Goal: Communication & Community: Ask a question

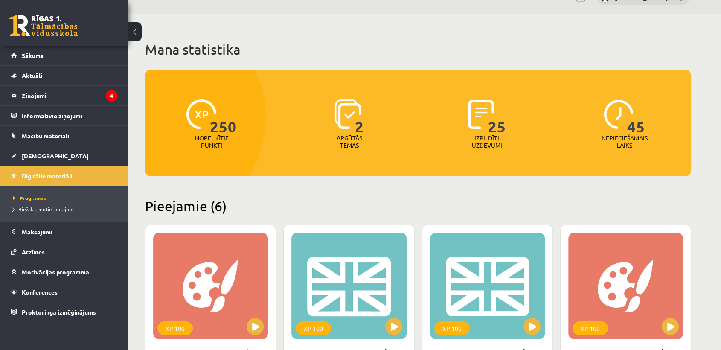
scroll to position [18, 0]
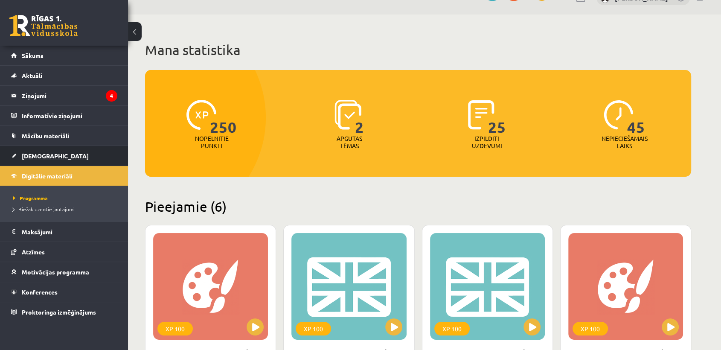
click at [92, 154] on link "[DEMOGRAPHIC_DATA]" at bounding box center [64, 156] width 106 height 20
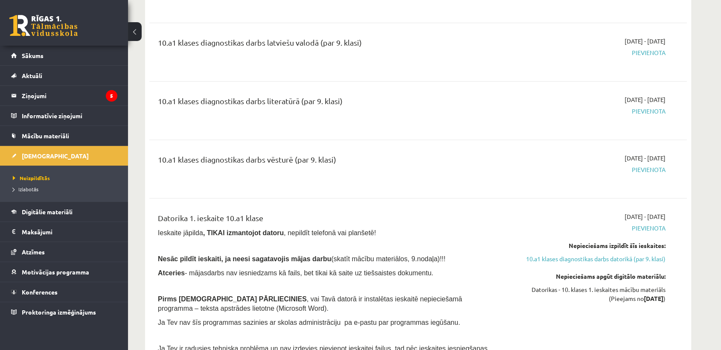
scroll to position [956, 0]
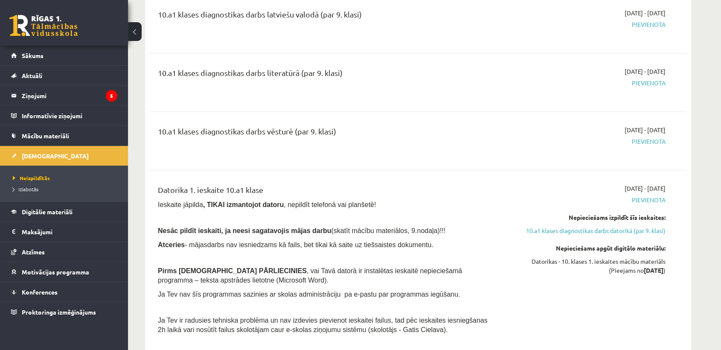
click at [341, 200] on div "Datorika 1. ieskaite 10.a1 klase" at bounding box center [325, 192] width 334 height 16
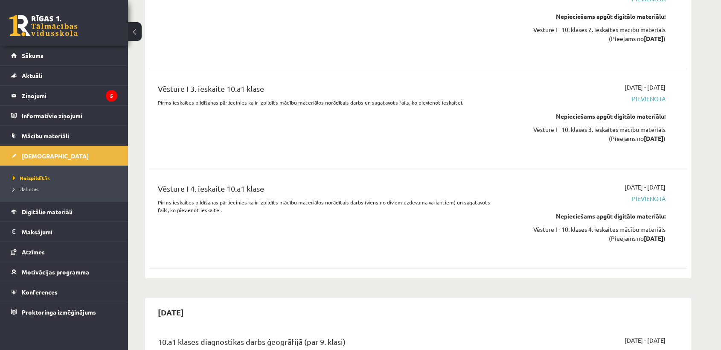
scroll to position [3202, 0]
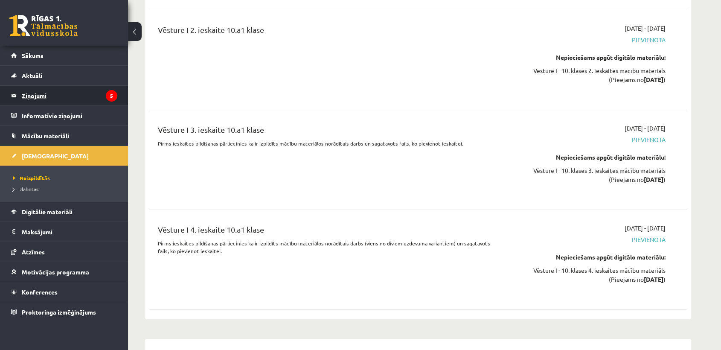
click at [84, 97] on legend "Ziņojumi 5" at bounding box center [70, 96] width 96 height 20
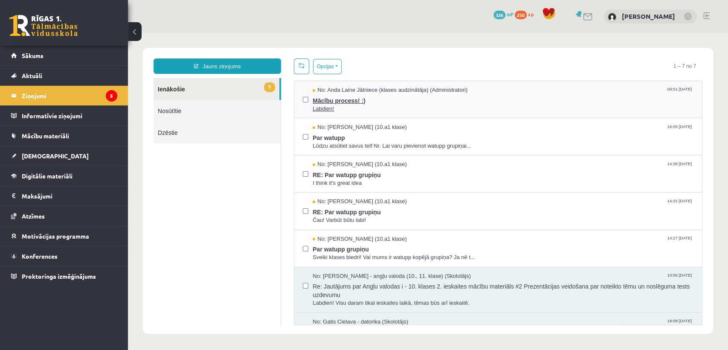
click at [408, 97] on span "Mācību process! :)" at bounding box center [503, 99] width 381 height 11
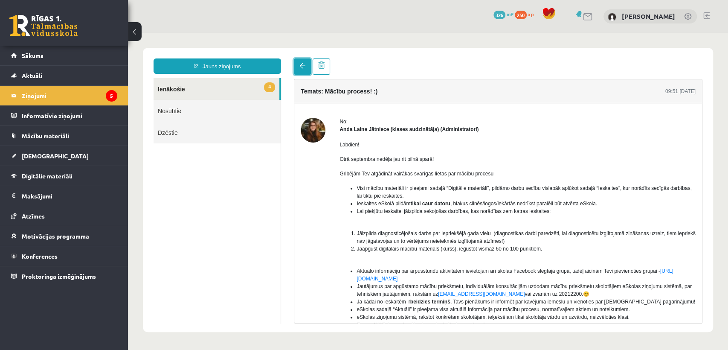
click at [302, 66] on span at bounding box center [303, 66] width 6 height 6
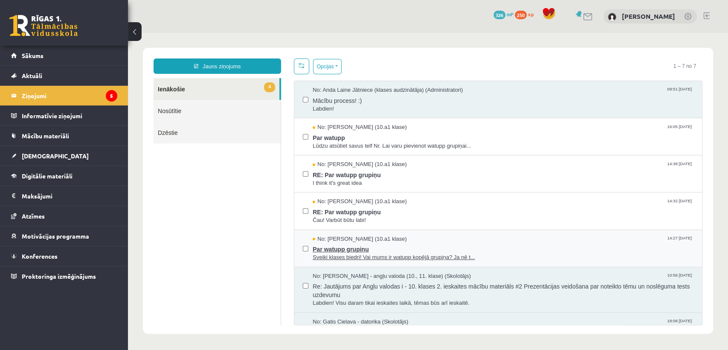
click at [498, 239] on div "No: [PERSON_NAME] (10.a1 klase) 14:27 [DATE]" at bounding box center [503, 239] width 381 height 8
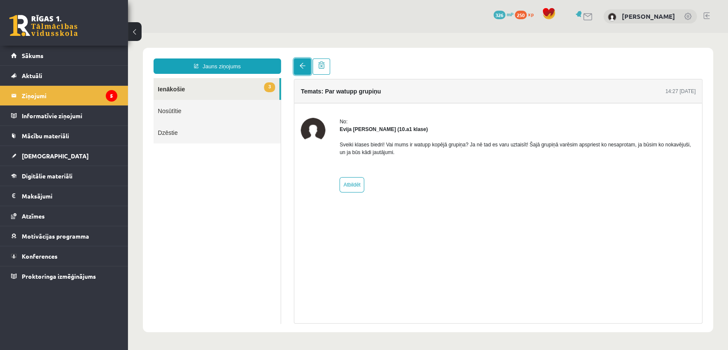
click at [298, 69] on link at bounding box center [302, 66] width 17 height 16
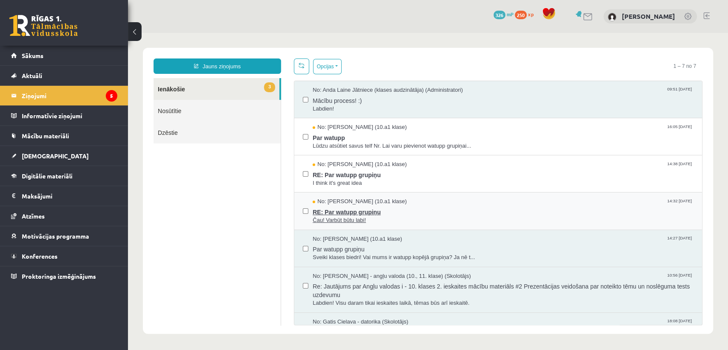
click at [479, 206] on span "RE: Par watupp grupiņu" at bounding box center [503, 211] width 381 height 11
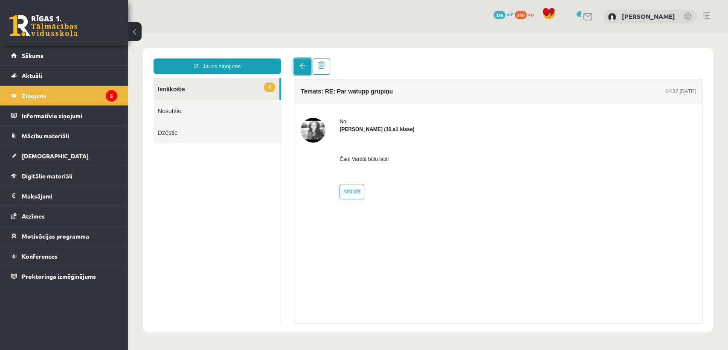
click at [299, 69] on link at bounding box center [302, 66] width 17 height 16
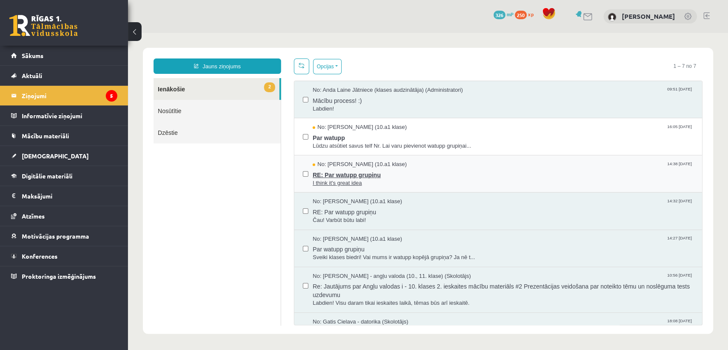
click at [487, 164] on div "No: [PERSON_NAME] (10.a1 klase) 14:38 [DATE]" at bounding box center [503, 164] width 381 height 8
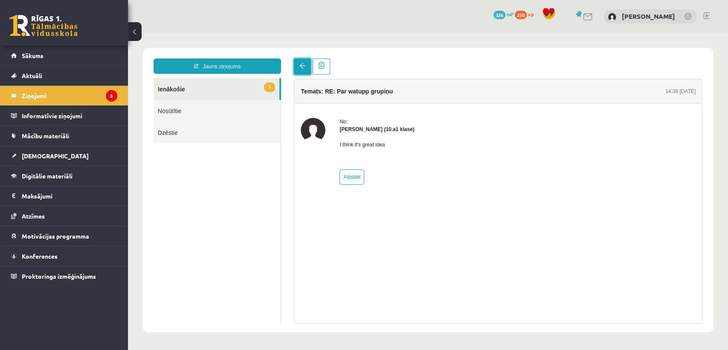
click at [302, 66] on span at bounding box center [303, 66] width 6 height 6
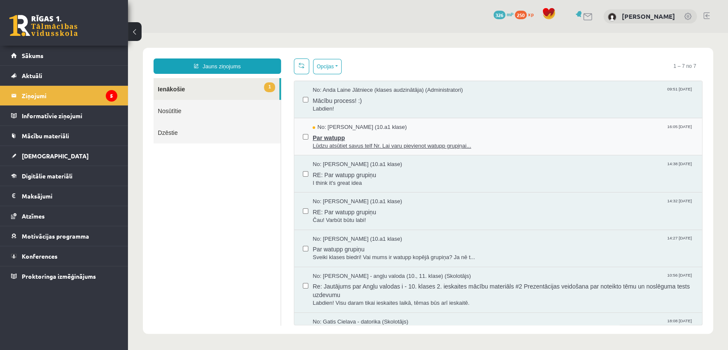
click at [496, 127] on div "No: [PERSON_NAME] (10.a1 klase) 16:05 [DATE]" at bounding box center [503, 127] width 381 height 8
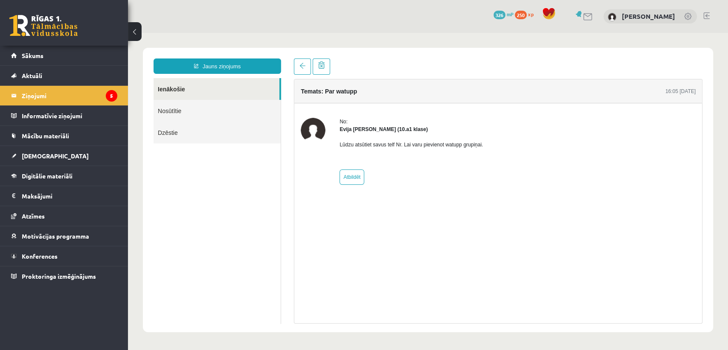
click at [351, 134] on div "Lūdzu atsūtiet savus telf Nr. Lai varu pievienot watupp grupiņai." at bounding box center [411, 148] width 143 height 30
click at [368, 129] on strong "Evija [PERSON_NAME] (10.a1 klase)" at bounding box center [384, 129] width 88 height 6
click at [296, 71] on link at bounding box center [302, 66] width 17 height 16
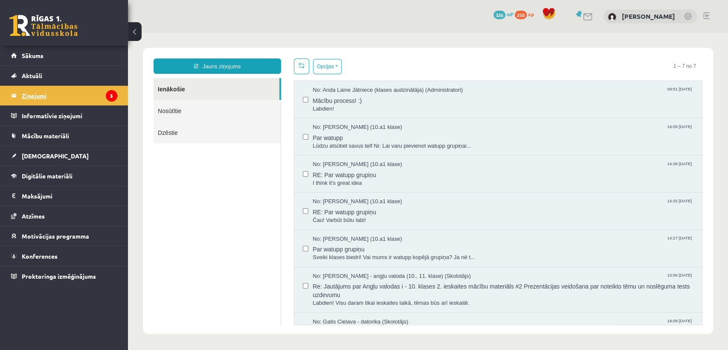
click at [100, 96] on legend "Ziņojumi 5" at bounding box center [70, 96] width 96 height 20
click at [77, 137] on link "Mācību materiāli" at bounding box center [64, 136] width 106 height 20
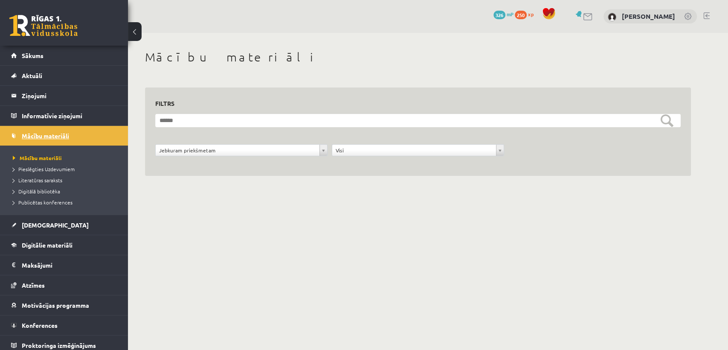
scroll to position [4, 0]
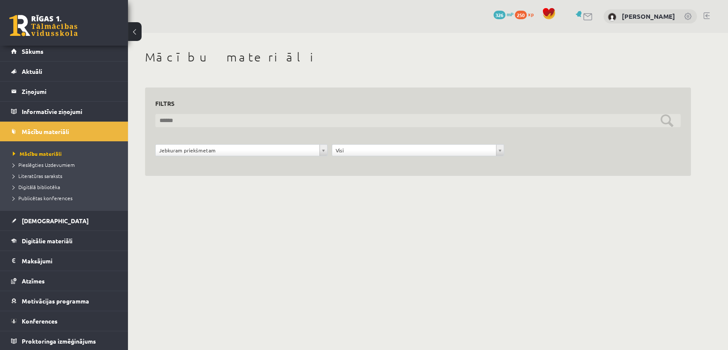
click at [242, 121] on input "text" at bounding box center [418, 120] width 526 height 13
type input "**********"
